Goal: Task Accomplishment & Management: Use online tool/utility

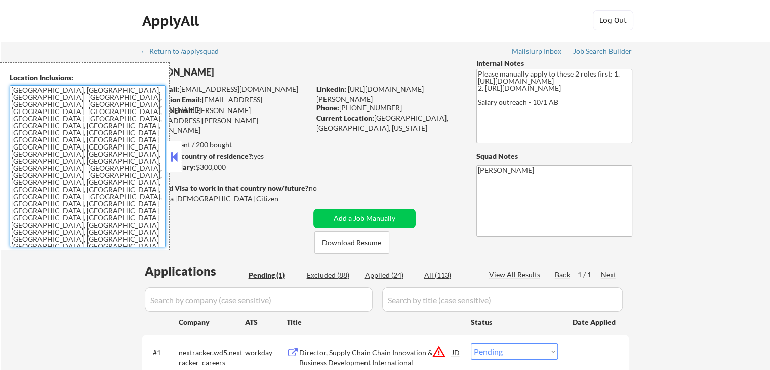
drag, startPoint x: 36, startPoint y: 160, endPoint x: 91, endPoint y: 242, distance: 98.9
click at [37, 160] on textarea "[GEOGRAPHIC_DATA], [GEOGRAPHIC_DATA], [GEOGRAPHIC_DATA] [GEOGRAPHIC_DATA], [GEO…" at bounding box center [88, 166] width 156 height 162
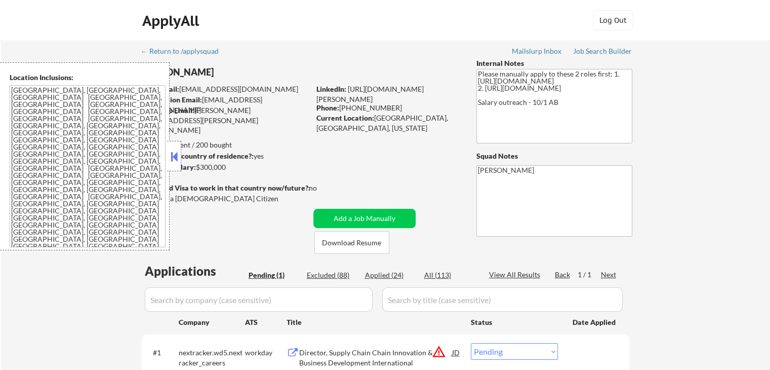
click at [176, 160] on button at bounding box center [174, 156] width 11 height 15
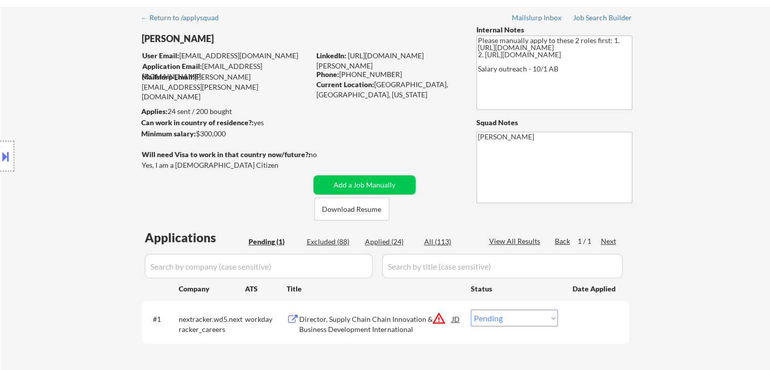
scroll to position [51, 0]
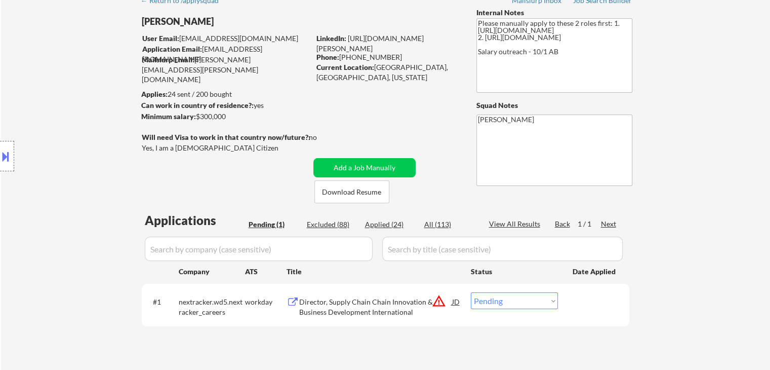
click at [689, 167] on div "← Return to /applysquad Mailslurp Inbox Job Search Builder [PERSON_NAME] User E…" at bounding box center [385, 180] width 769 height 380
click at [735, 169] on div "← Return to /applysquad Mailslurp Inbox Job Search Builder [PERSON_NAME] User E…" at bounding box center [385, 180] width 769 height 380
drag, startPoint x: 60, startPoint y: 234, endPoint x: 0, endPoint y: 198, distance: 69.8
click at [60, 234] on div "Location Inclusions: [GEOGRAPHIC_DATA], [GEOGRAPHIC_DATA] [GEOGRAPHIC_DATA], [G…" at bounding box center [90, 156] width 181 height 188
click at [111, 106] on div "Location Inclusions: [GEOGRAPHIC_DATA], [GEOGRAPHIC_DATA] [GEOGRAPHIC_DATA], [G…" at bounding box center [90, 156] width 181 height 188
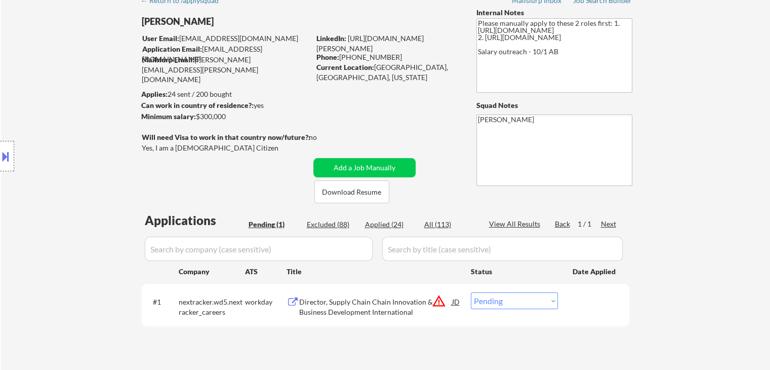
drag, startPoint x: 328, startPoint y: 308, endPoint x: 318, endPoint y: 312, distance: 10.9
click at [329, 308] on div "Director, Supply Chain Chain Innovation & Business Development International" at bounding box center [375, 307] width 153 height 20
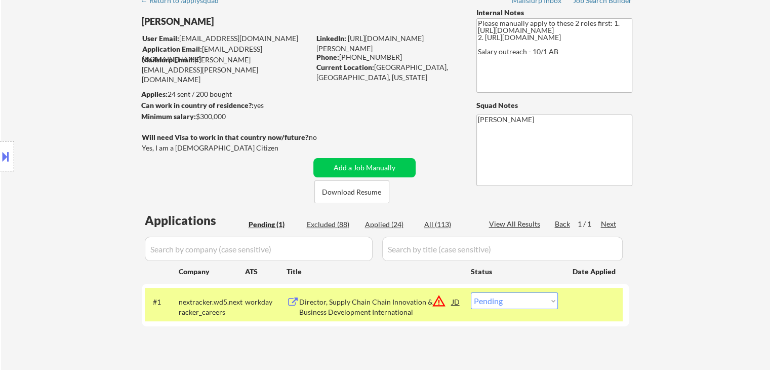
click at [71, 74] on div "Location Inclusions: [GEOGRAPHIC_DATA], [GEOGRAPHIC_DATA] [GEOGRAPHIC_DATA], [G…" at bounding box center [90, 156] width 181 height 188
click at [83, 286] on div "← Return to /applysquad Mailslurp Inbox Job Search Builder [PERSON_NAME] User E…" at bounding box center [385, 180] width 769 height 380
click at [102, 175] on div "Location Inclusions: [GEOGRAPHIC_DATA], [GEOGRAPHIC_DATA] [GEOGRAPHIC_DATA], [G…" at bounding box center [90, 156] width 181 height 188
drag, startPoint x: 65, startPoint y: 140, endPoint x: 46, endPoint y: 126, distance: 23.9
click at [65, 137] on div "Location Inclusions: [GEOGRAPHIC_DATA], [GEOGRAPHIC_DATA] [GEOGRAPHIC_DATA], [G…" at bounding box center [90, 156] width 181 height 188
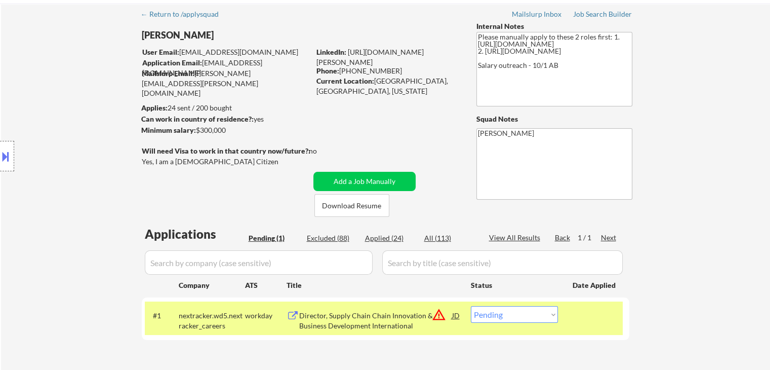
scroll to position [0, 0]
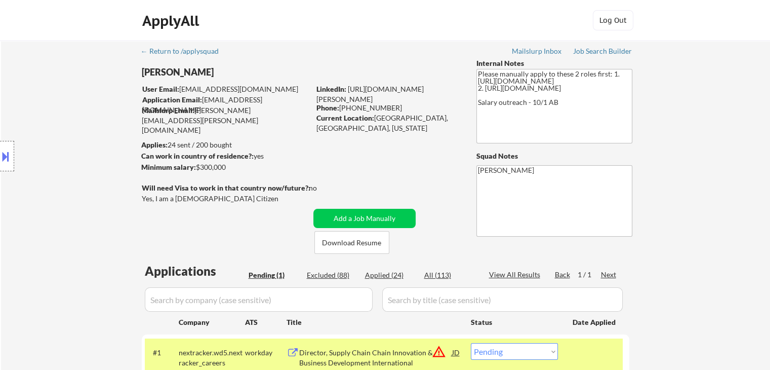
click at [9, 151] on button at bounding box center [5, 156] width 11 height 17
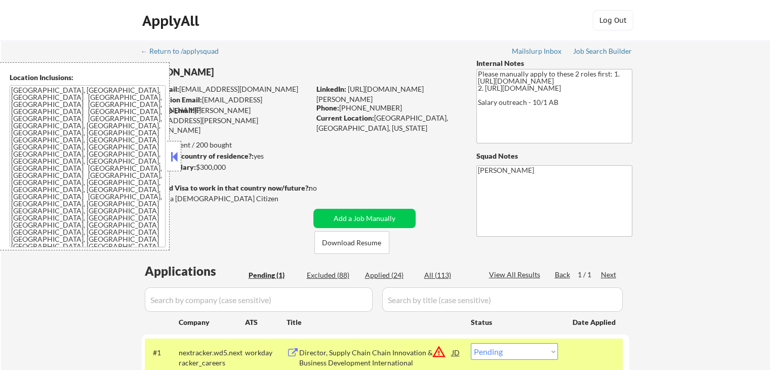
click at [125, 223] on textarea "[GEOGRAPHIC_DATA], [GEOGRAPHIC_DATA], [GEOGRAPHIC_DATA] [GEOGRAPHIC_DATA], [GEO…" at bounding box center [88, 166] width 156 height 162
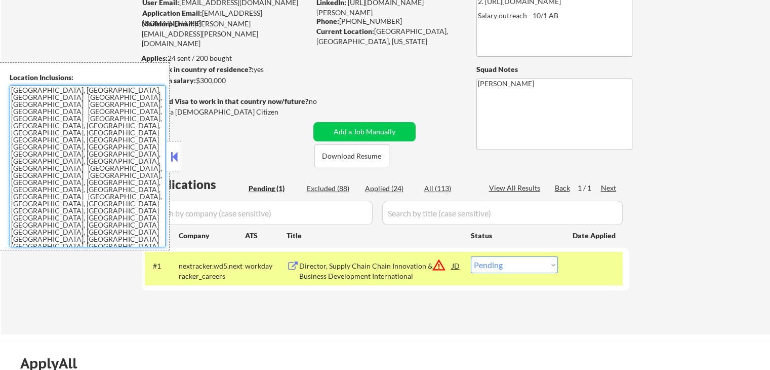
scroll to position [152, 0]
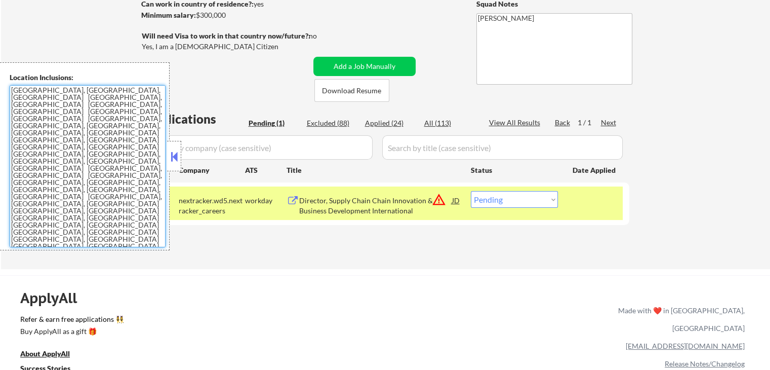
click at [441, 200] on button "warning_amber" at bounding box center [439, 199] width 14 height 14
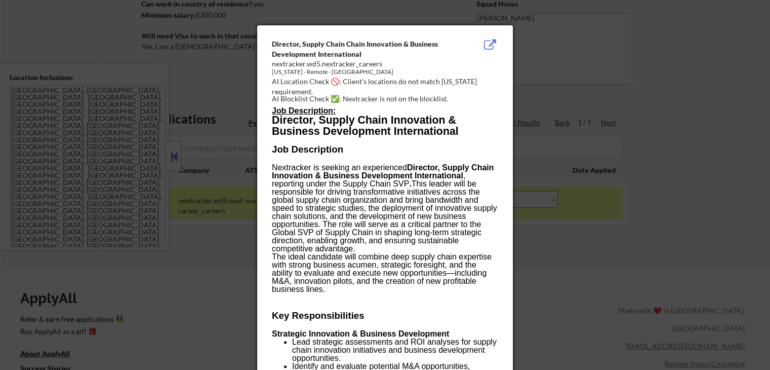
click at [172, 159] on div at bounding box center [385, 185] width 770 height 370
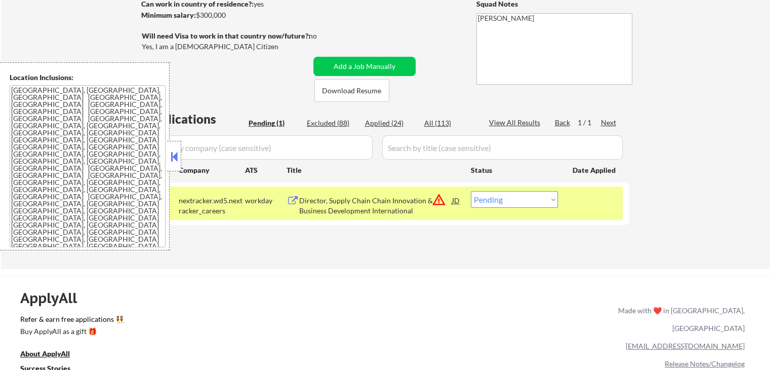
click at [497, 201] on select "Choose an option... Pending Applied Excluded (Questions) Excluded (Expired) Exc…" at bounding box center [514, 199] width 87 height 17
select select ""excluded__location_""
click at [471, 191] on select "Choose an option... Pending Applied Excluded (Questions) Excluded (Expired) Exc…" at bounding box center [514, 199] width 87 height 17
click at [178, 159] on button at bounding box center [174, 156] width 11 height 15
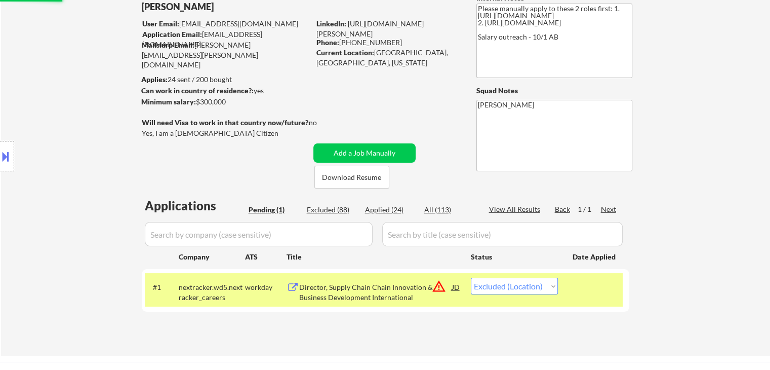
scroll to position [0, 0]
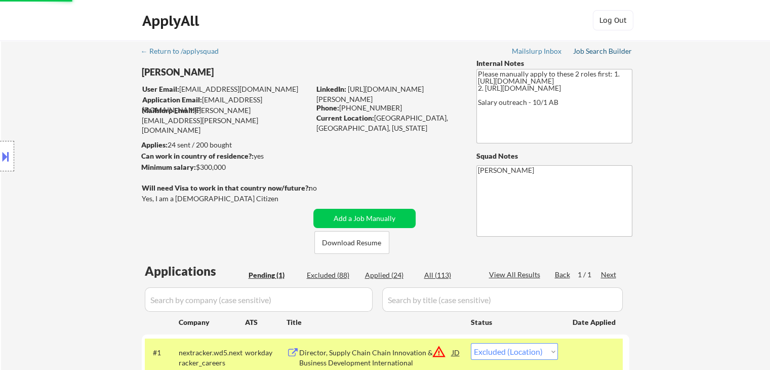
click at [600, 52] on div "Job Search Builder" at bounding box center [602, 51] width 59 height 7
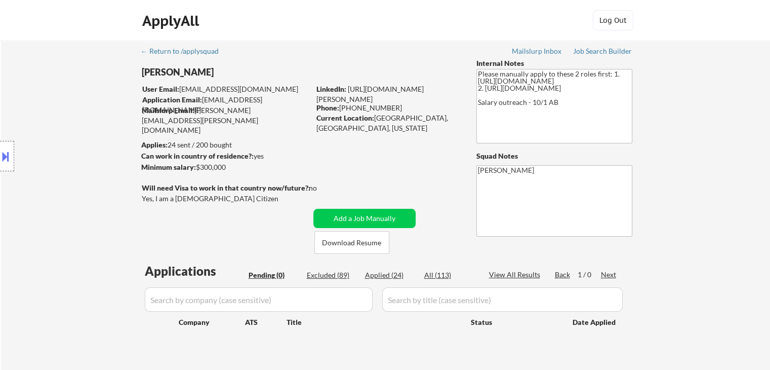
click at [84, 142] on div "Location Inclusions: [GEOGRAPHIC_DATA], [GEOGRAPHIC_DATA] [GEOGRAPHIC_DATA], [G…" at bounding box center [90, 156] width 181 height 188
